Goal: Information Seeking & Learning: Learn about a topic

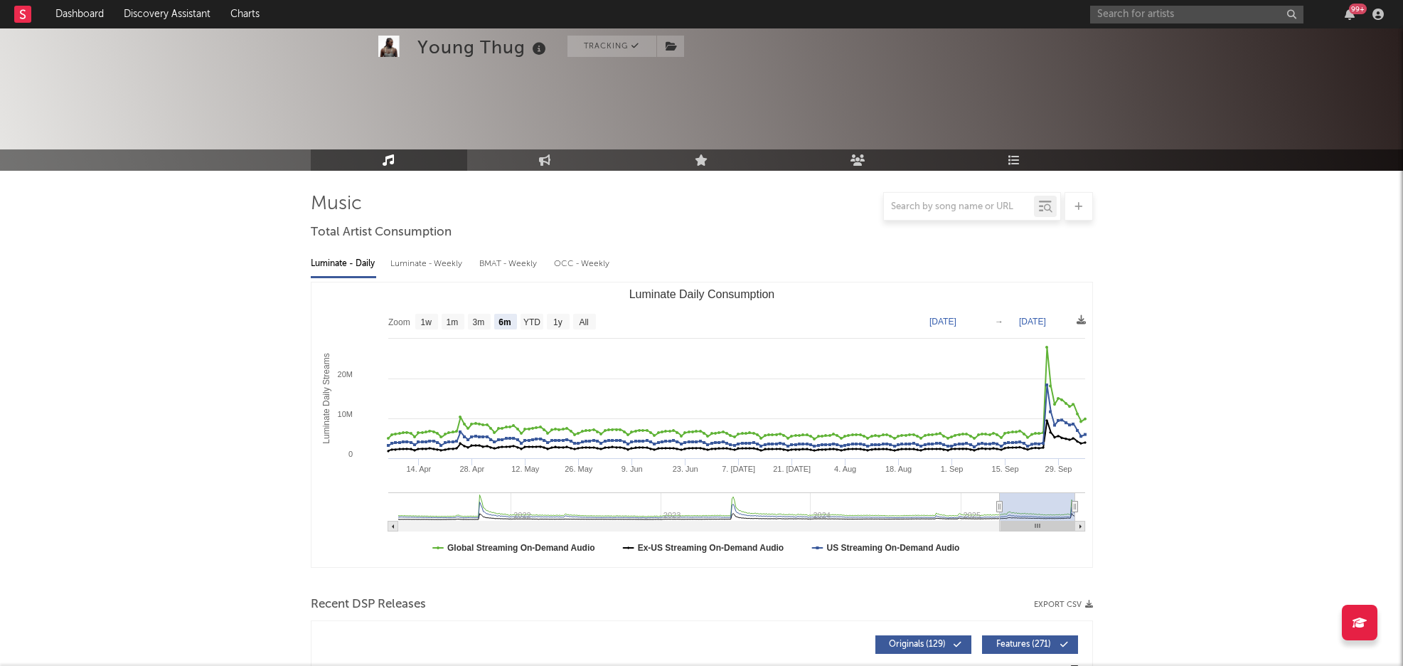
select select "6m"
select select "1w"
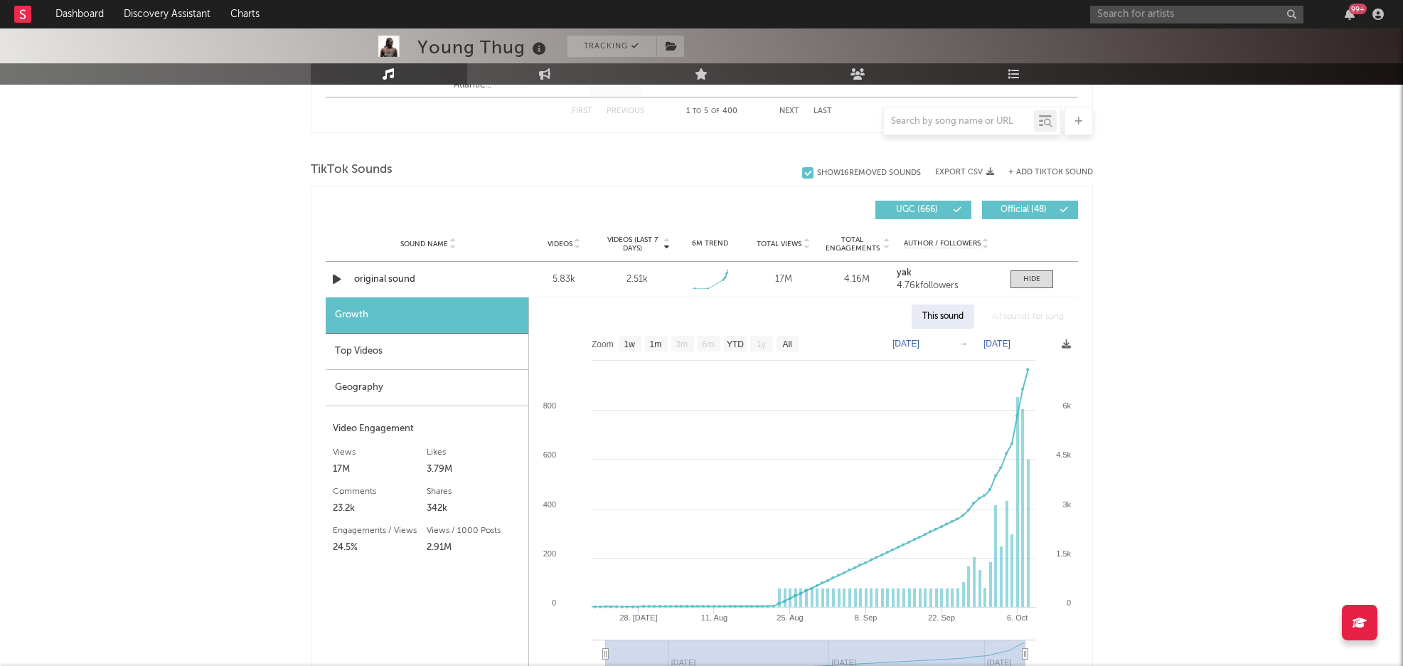
scroll to position [876, 0]
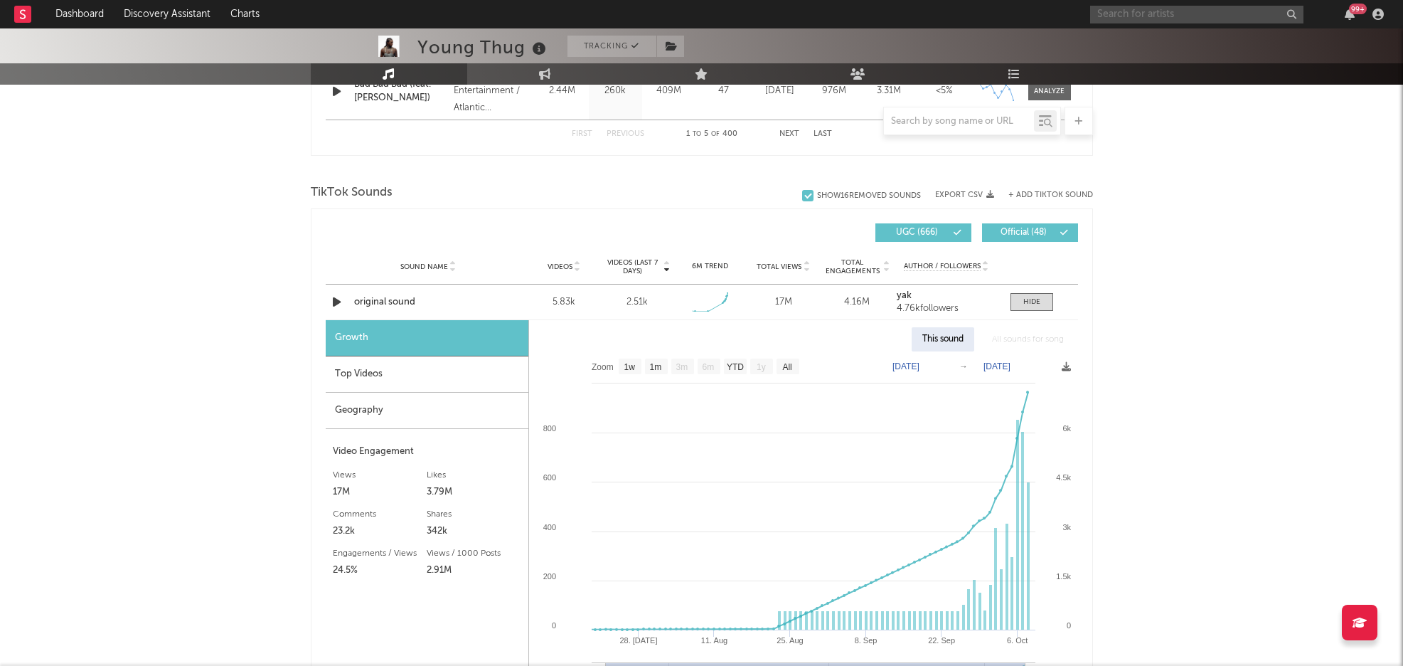
click at [1124, 18] on input "text" at bounding box center [1196, 15] width 213 height 18
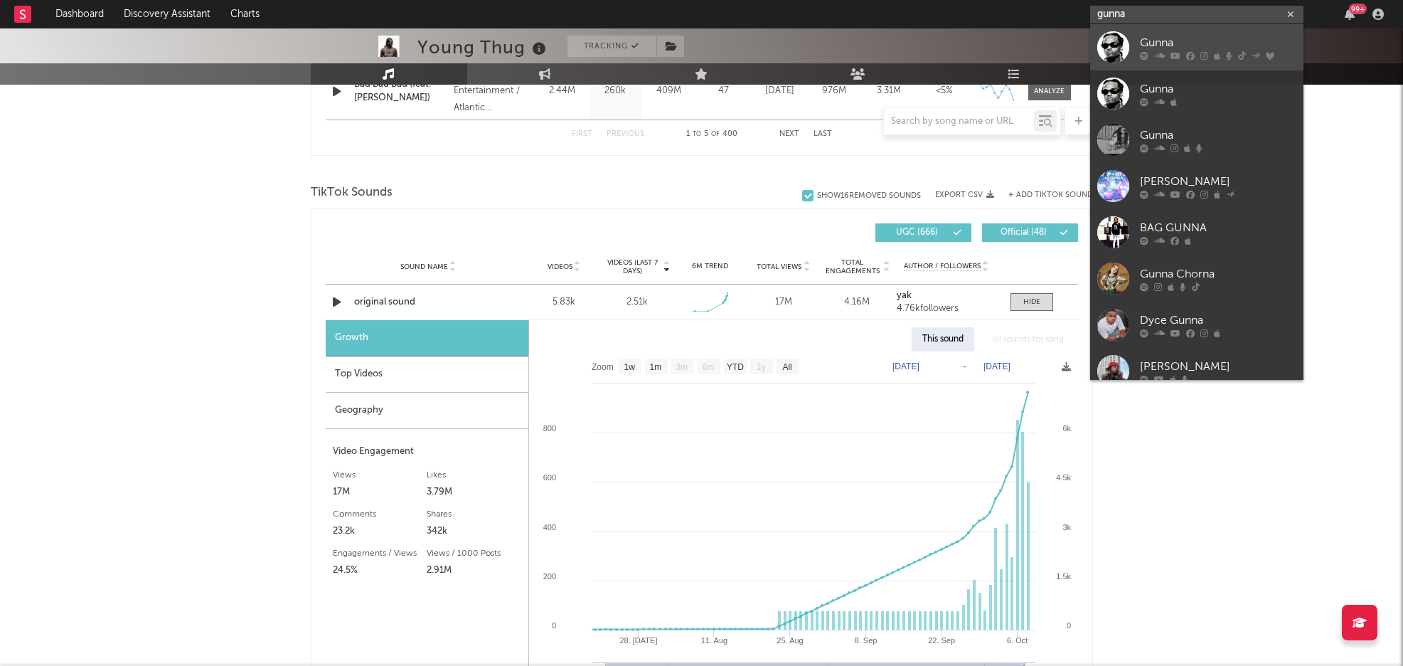
type input "gunna"
click at [1186, 42] on div "Gunna" at bounding box center [1218, 42] width 156 height 17
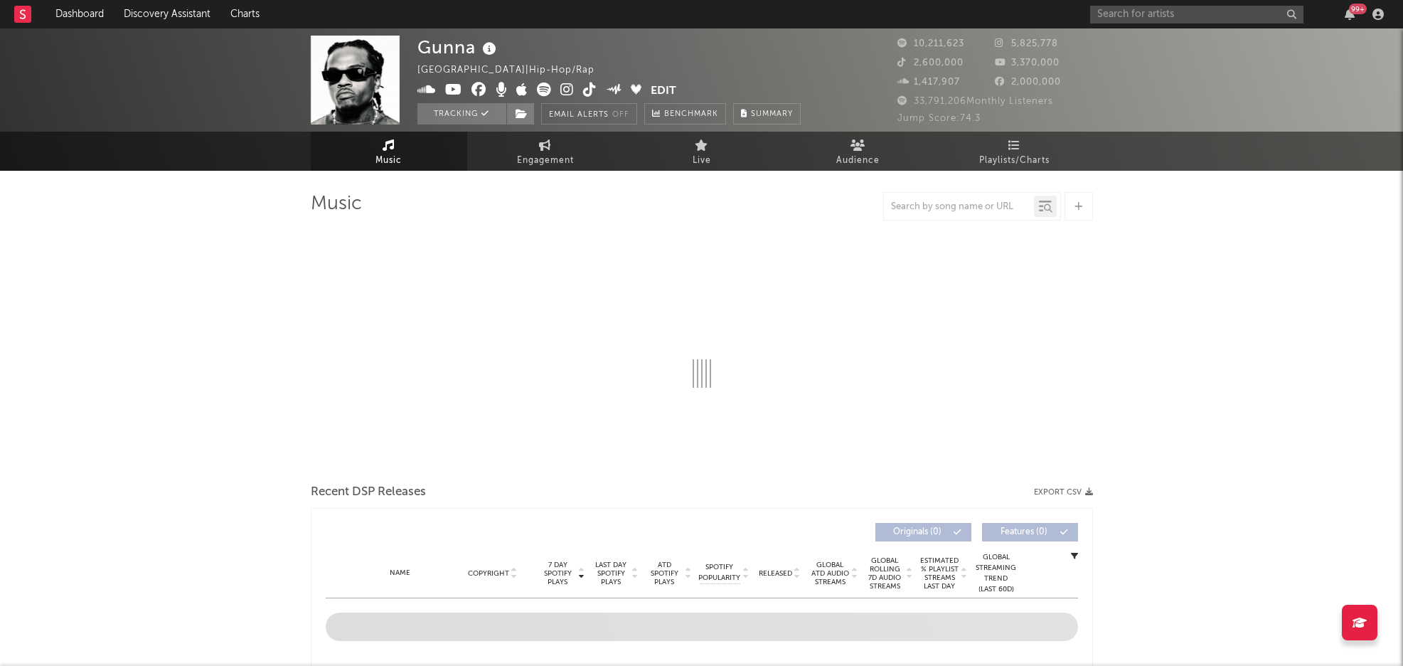
select select "6m"
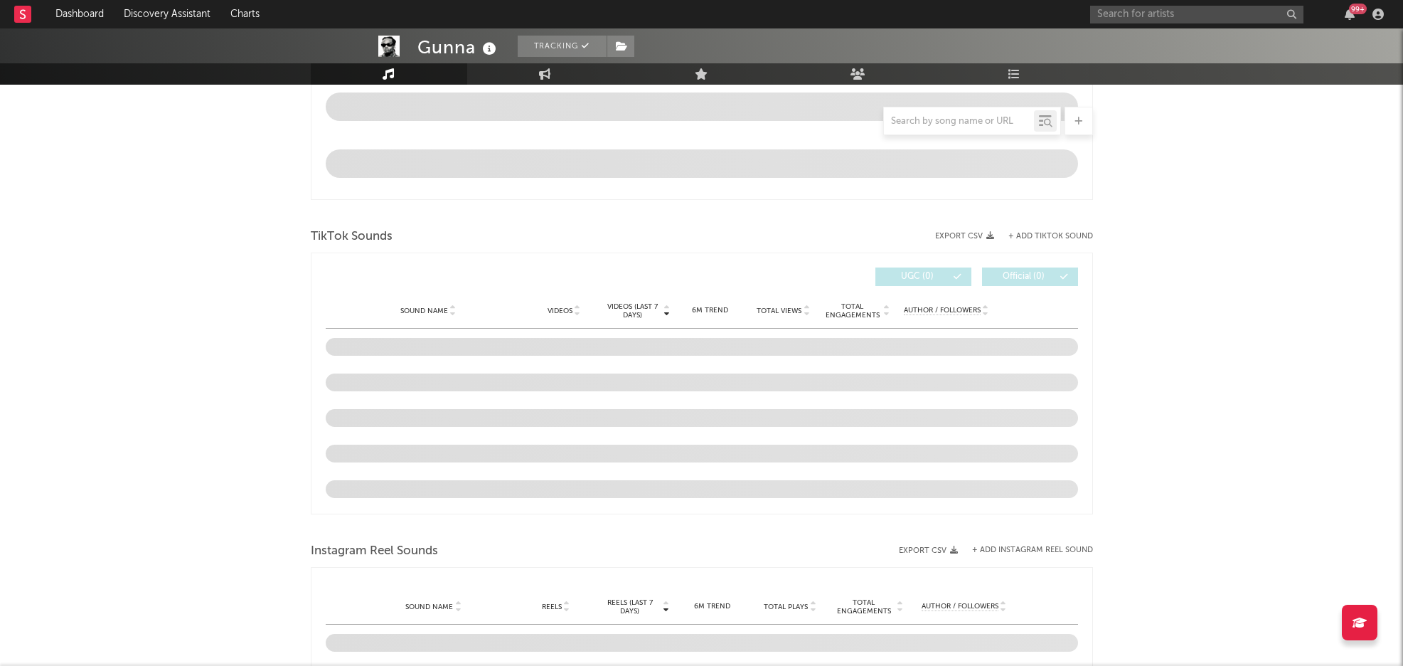
scroll to position [861, 0]
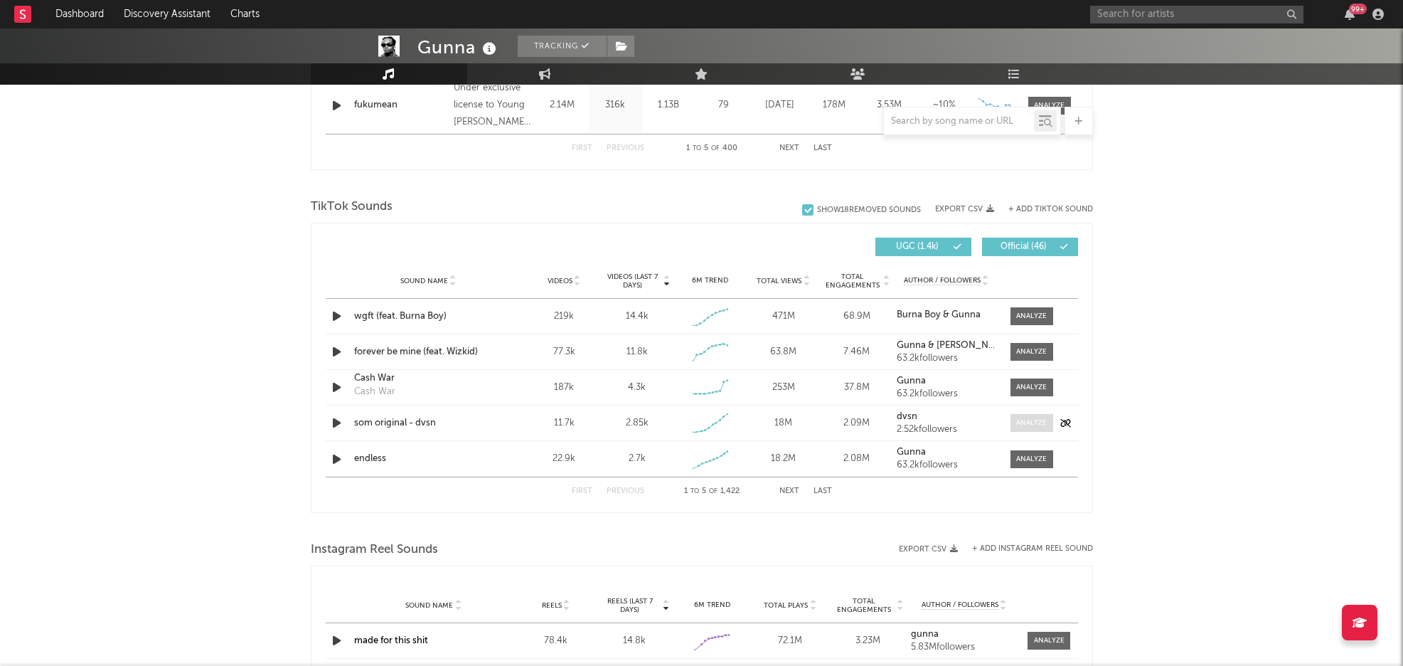
click at [1016, 418] on div at bounding box center [1031, 423] width 31 height 11
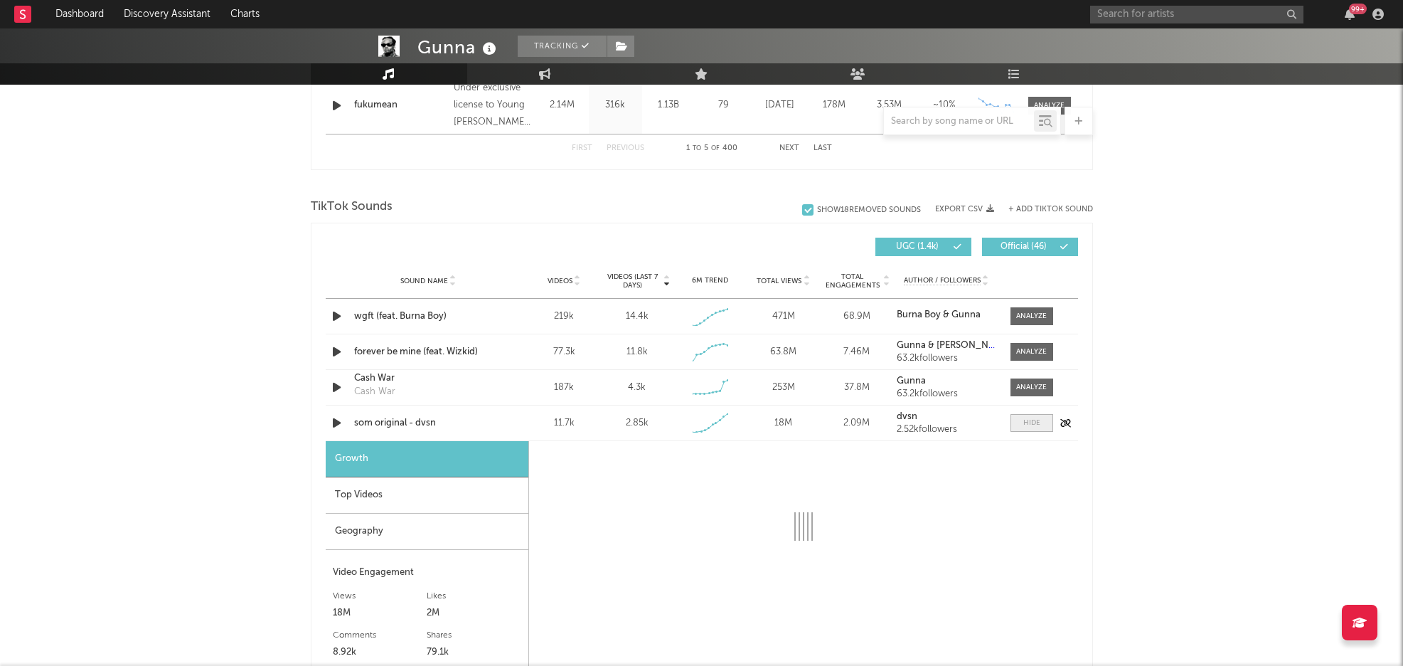
select select "1w"
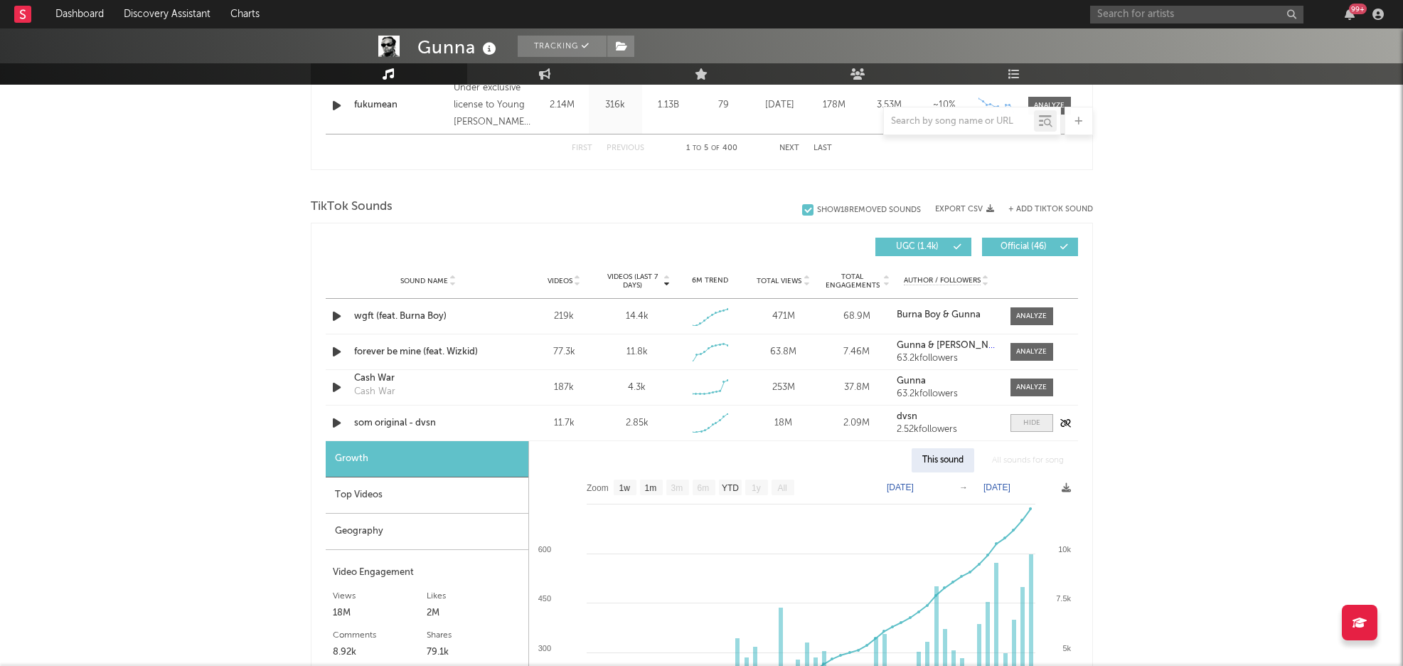
scroll to position [881, 0]
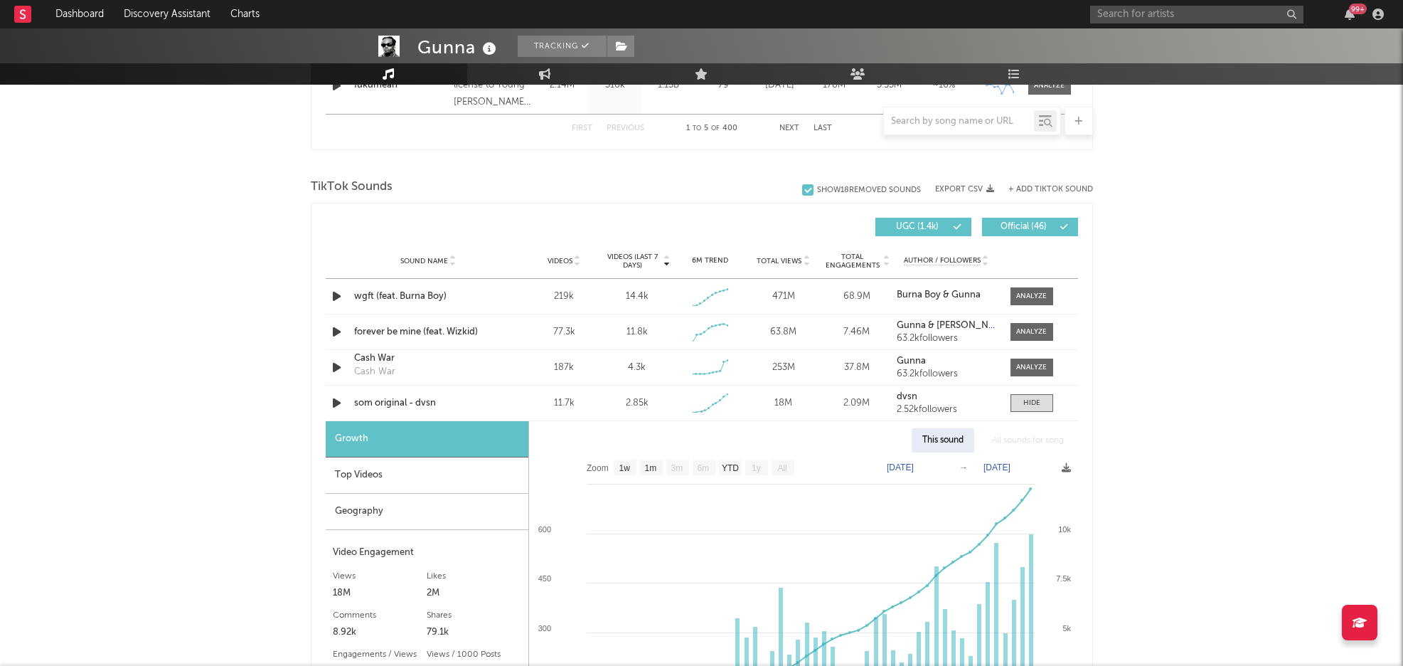
click at [373, 475] on div "Top Videos" at bounding box center [427, 475] width 203 height 36
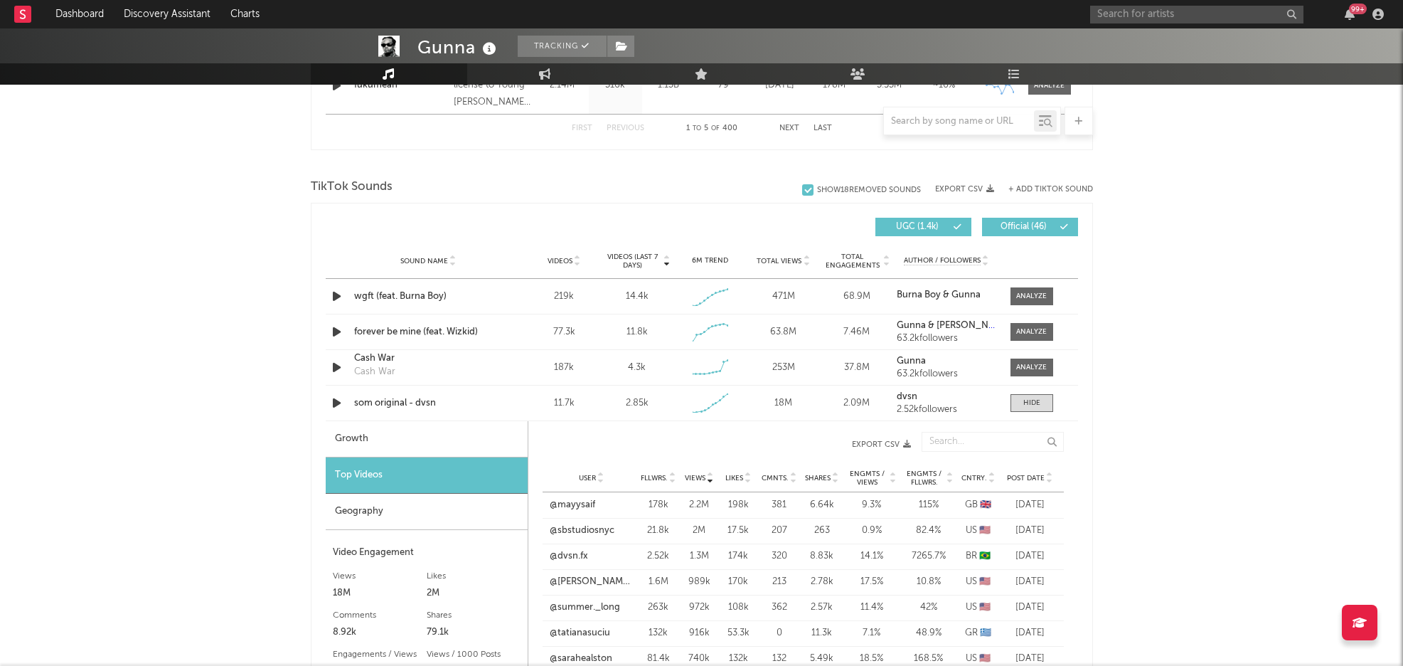
click at [414, 446] on div "Growth" at bounding box center [427, 439] width 202 height 36
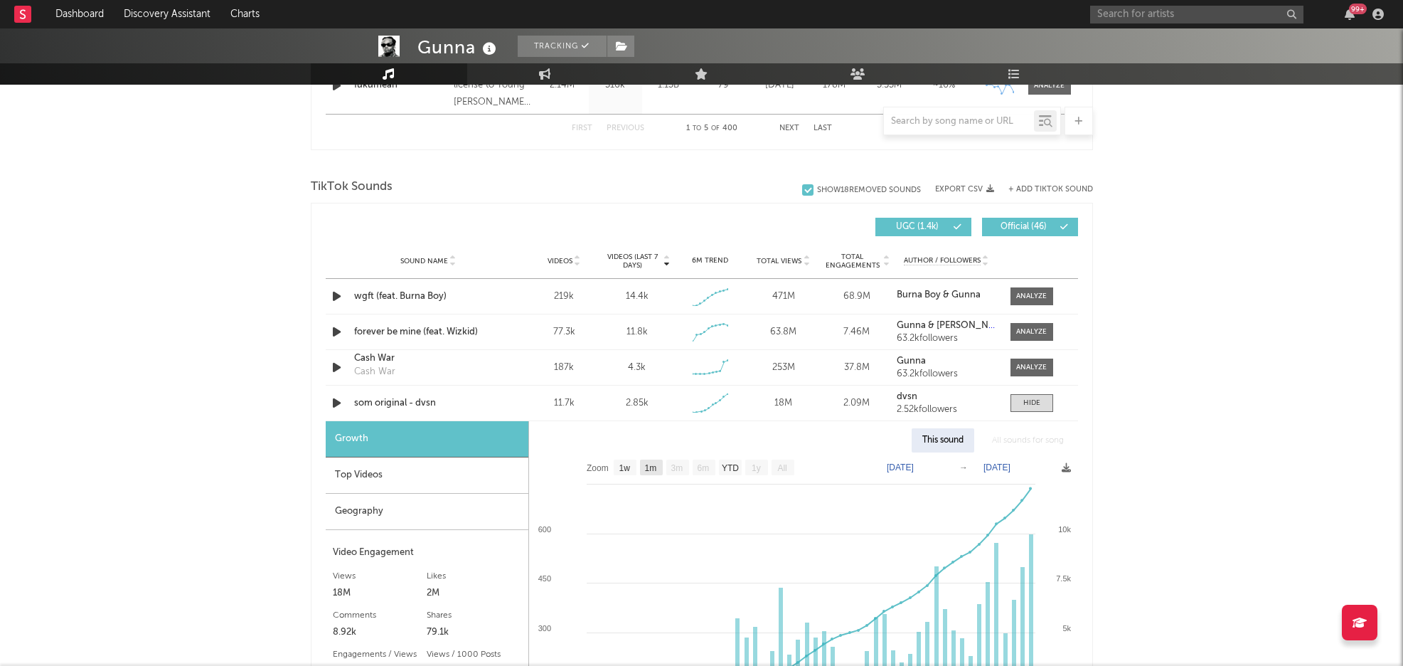
click at [652, 472] on text "1m" at bounding box center [650, 468] width 12 height 10
select select "1m"
type input "[DATE]"
